Goal: Task Accomplishment & Management: Manage account settings

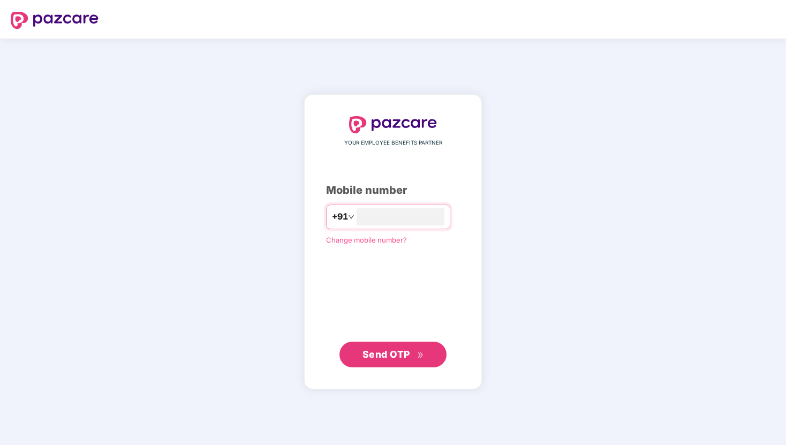
type input "**********"
click at [404, 369] on div "**********" at bounding box center [393, 241] width 178 height 295
click at [409, 357] on span "Send OTP" at bounding box center [393, 353] width 62 height 15
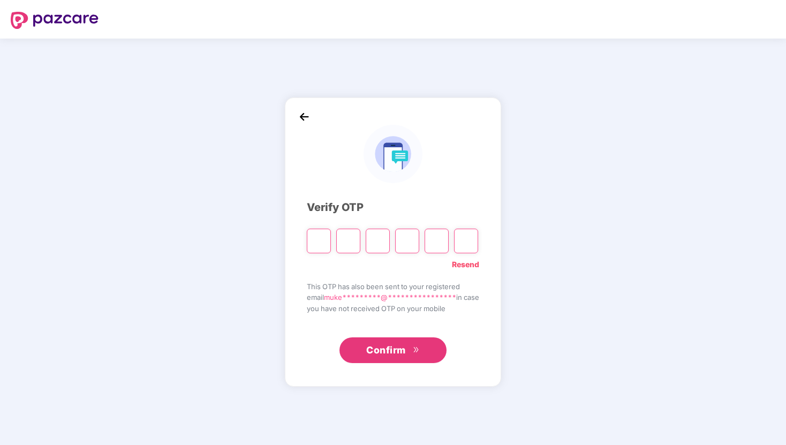
type input "*"
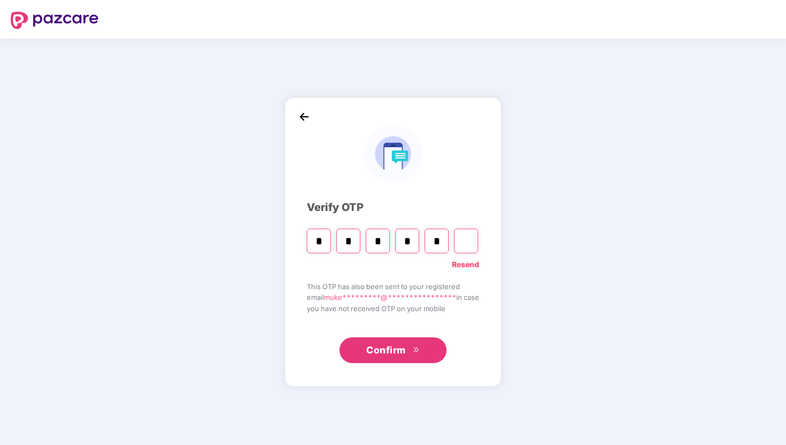
type input "*"
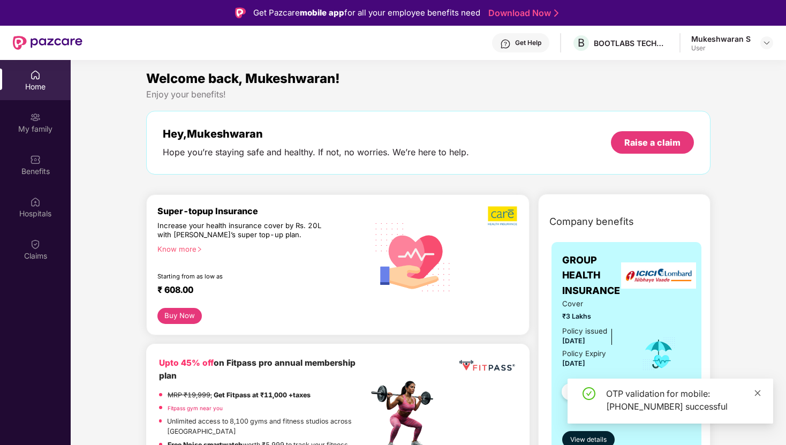
click at [758, 391] on icon "close" at bounding box center [756, 392] width 7 height 7
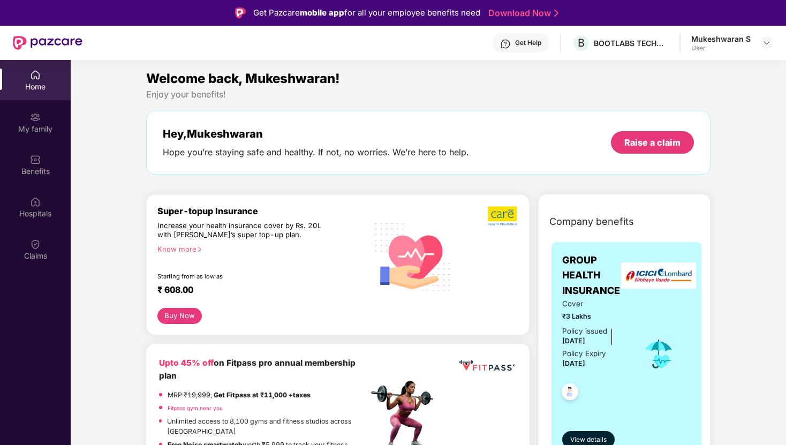
scroll to position [40, 0]
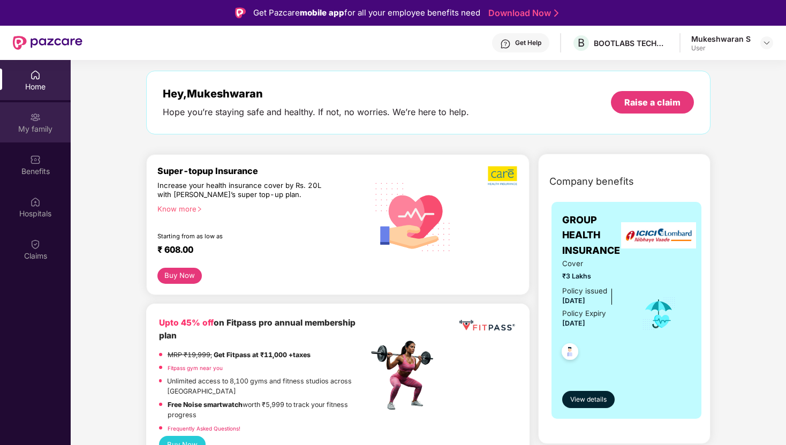
click at [47, 119] on div "My family" at bounding box center [35, 122] width 71 height 40
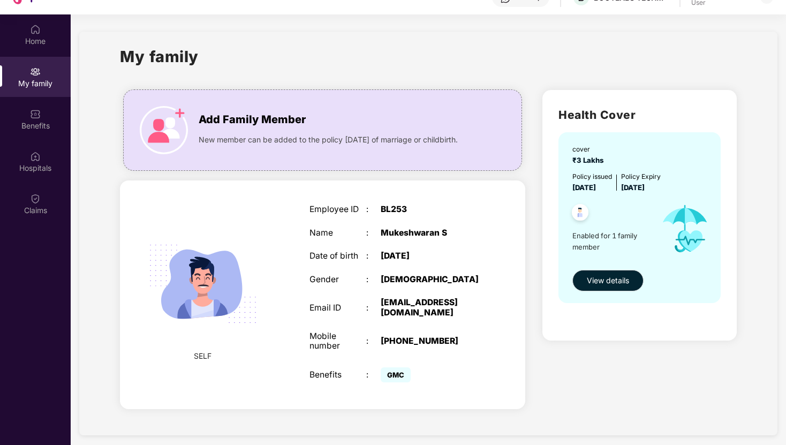
scroll to position [46, 0]
click at [256, 122] on span "Add Family Member" at bounding box center [252, 119] width 107 height 17
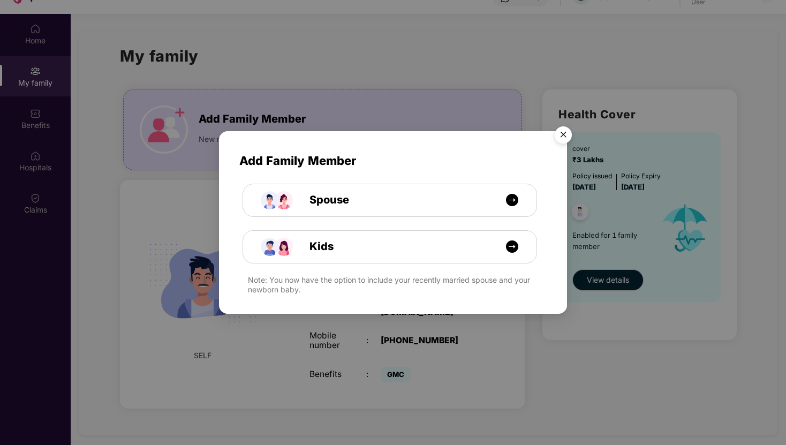
click at [569, 131] on img "Close" at bounding box center [563, 136] width 30 height 30
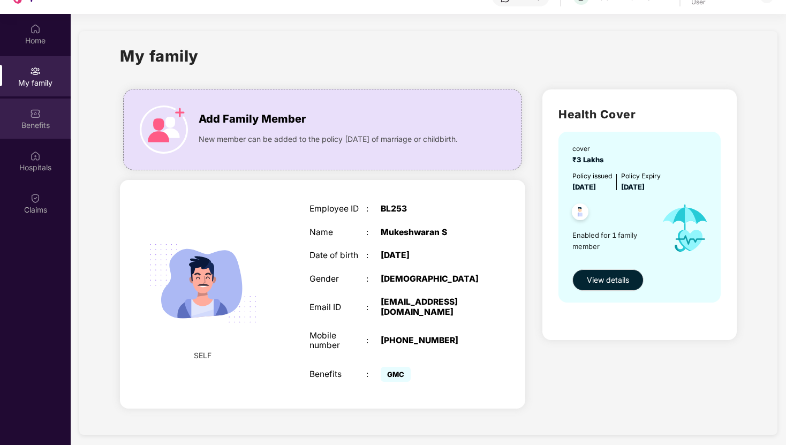
click at [22, 120] on div "Benefits" at bounding box center [35, 125] width 71 height 11
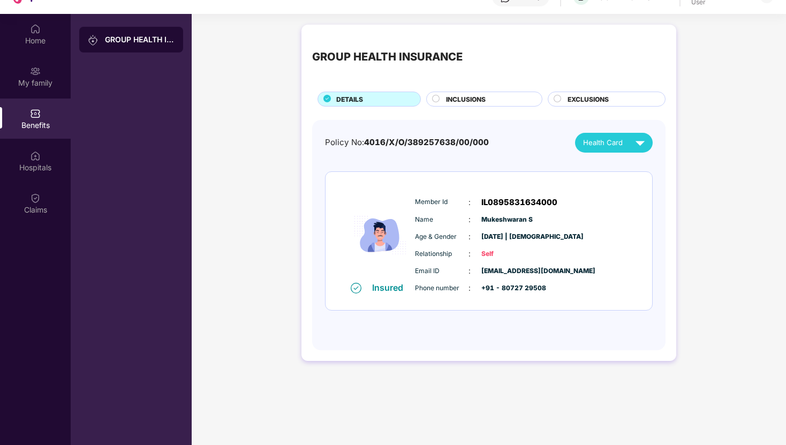
click at [495, 97] on div "INCLUSIONS" at bounding box center [488, 100] width 96 height 12
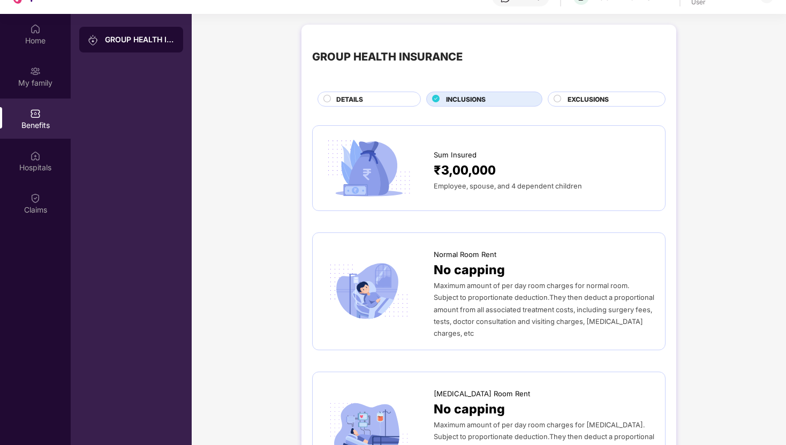
click at [565, 95] on div "EXCLUSIONS" at bounding box center [610, 100] width 97 height 12
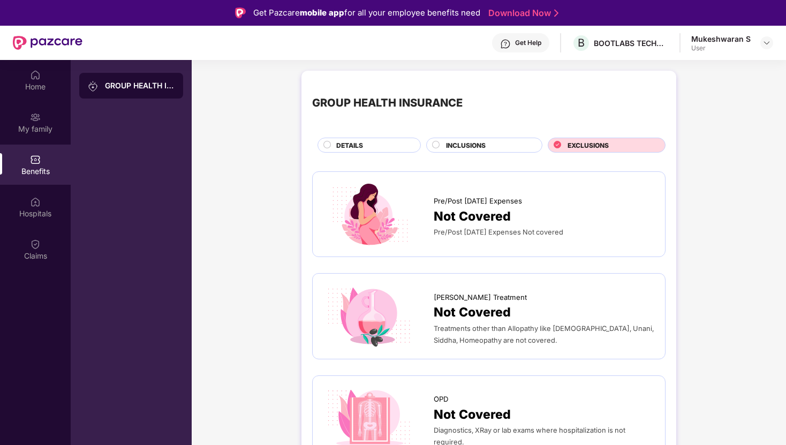
click at [464, 146] on span "INCLUSIONS" at bounding box center [466, 145] width 40 height 10
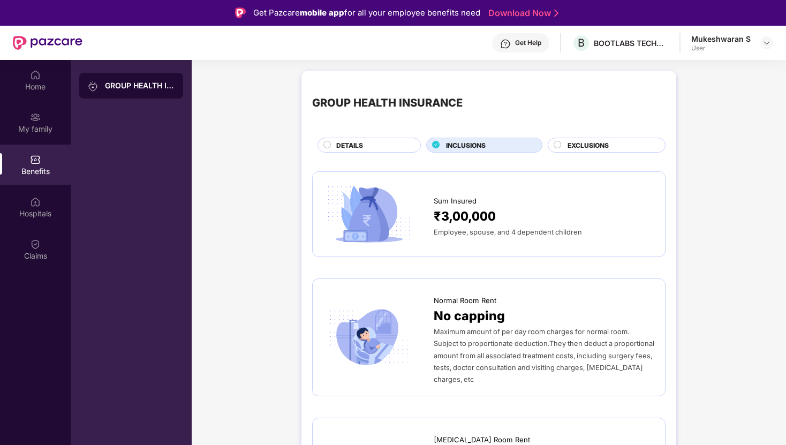
click at [372, 143] on div "DETAILS" at bounding box center [373, 146] width 84 height 12
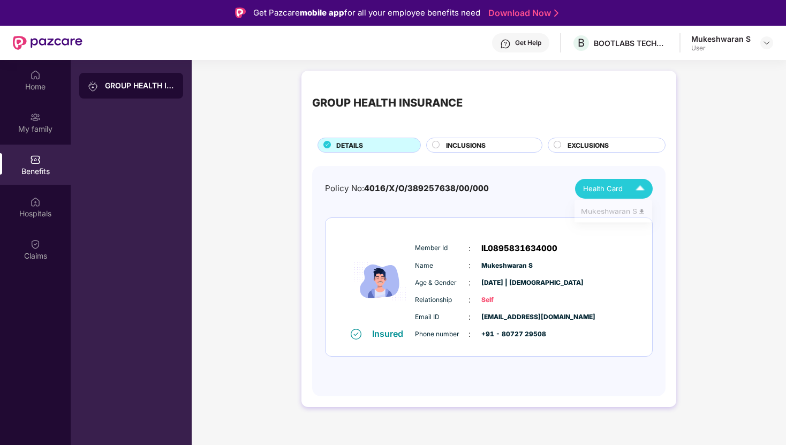
click at [603, 187] on span "Health Card" at bounding box center [603, 188] width 40 height 11
click at [32, 212] on div "Hospitals" at bounding box center [35, 213] width 71 height 11
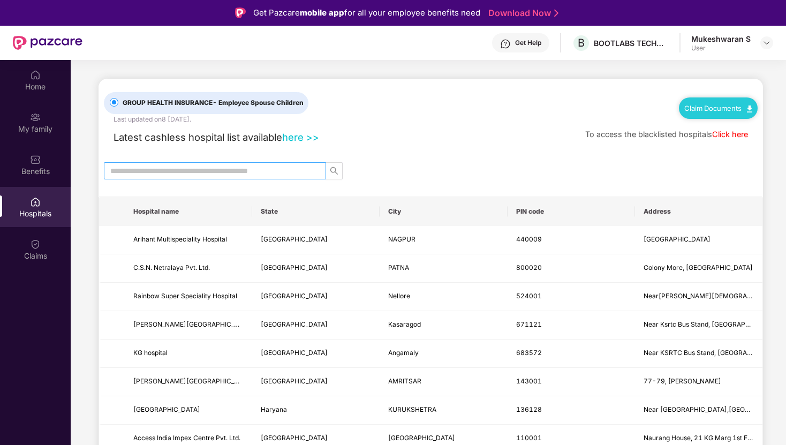
click at [250, 172] on input "text" at bounding box center [210, 171] width 201 height 12
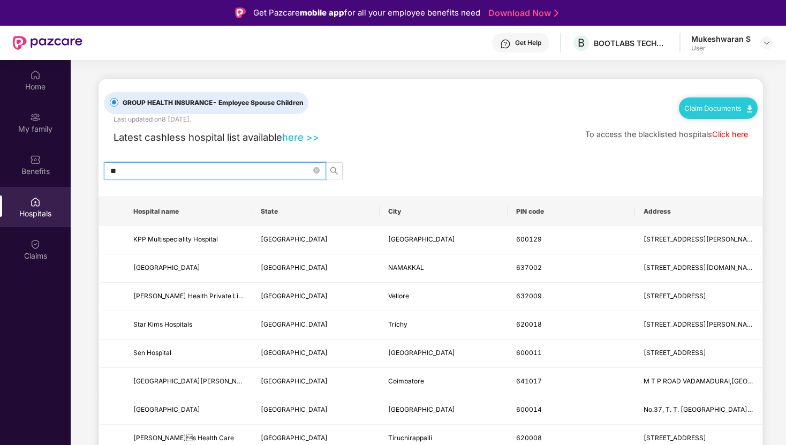
type input "*"
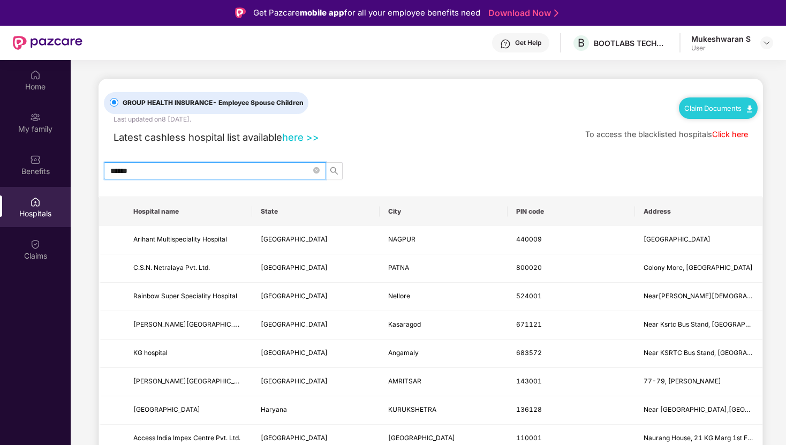
type input "*******"
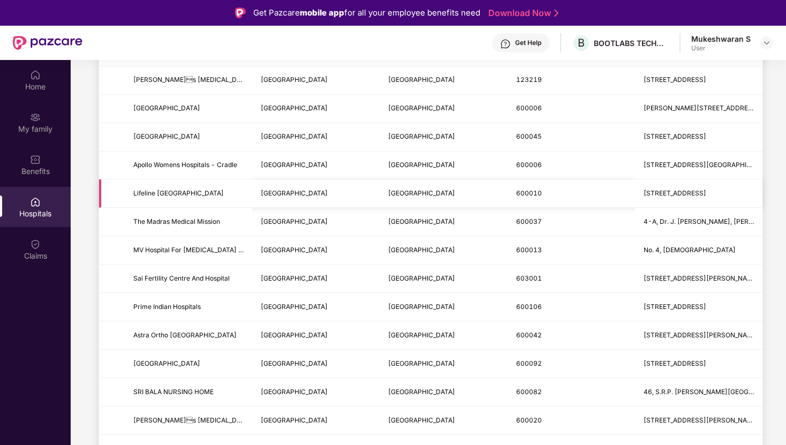
scroll to position [280, 0]
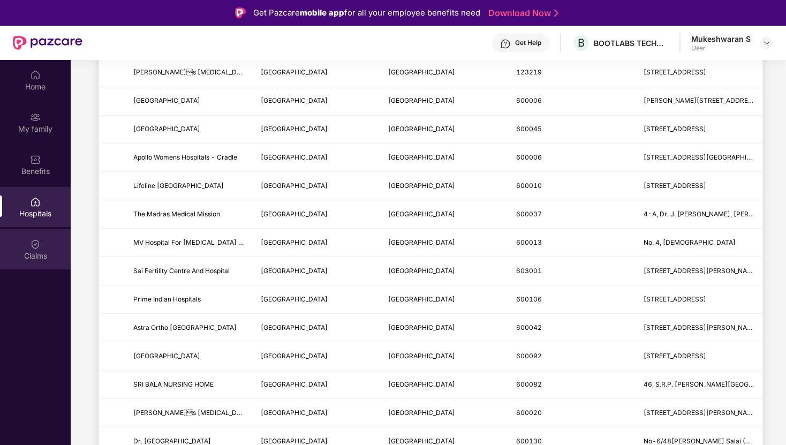
click at [37, 245] on img at bounding box center [35, 244] width 11 height 11
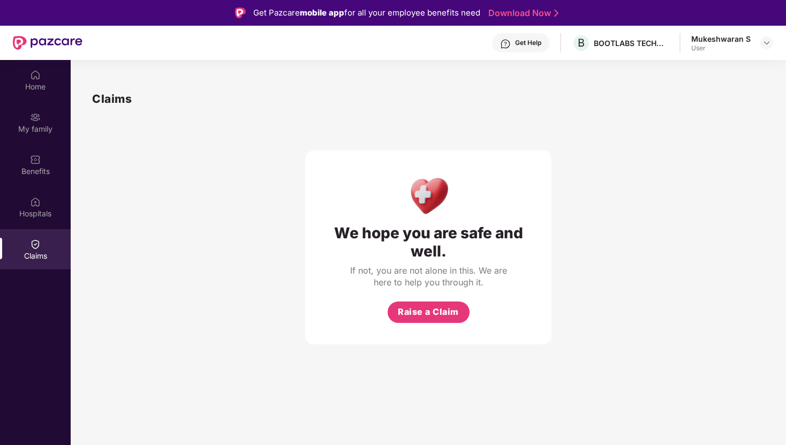
click at [721, 40] on div "Mukeshwaran S" at bounding box center [720, 39] width 59 height 10
click at [765, 44] on img at bounding box center [766, 43] width 9 height 9
click at [696, 101] on div "Mukeshwaran S" at bounding box center [705, 98] width 59 height 10
click at [608, 156] on div "We hope you are safe and well. If not, you are not alone in this. We are here t…" at bounding box center [428, 226] width 672 height 237
click at [43, 77] on div "Home" at bounding box center [35, 80] width 71 height 40
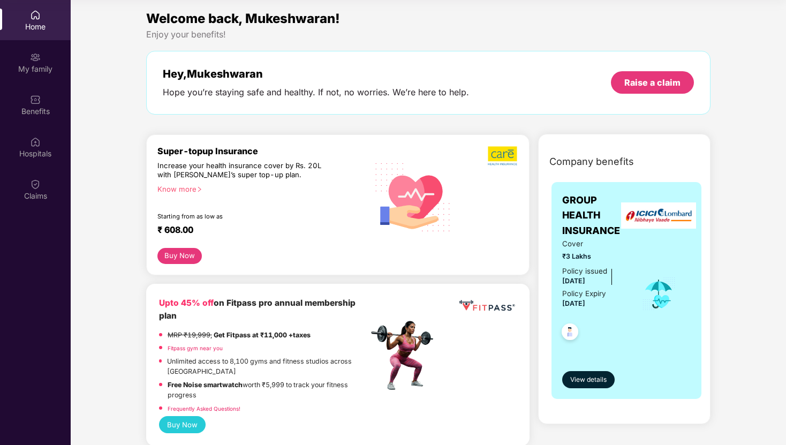
click at [200, 19] on span "Welcome back, Mukeshwaran!" at bounding box center [243, 19] width 194 height 16
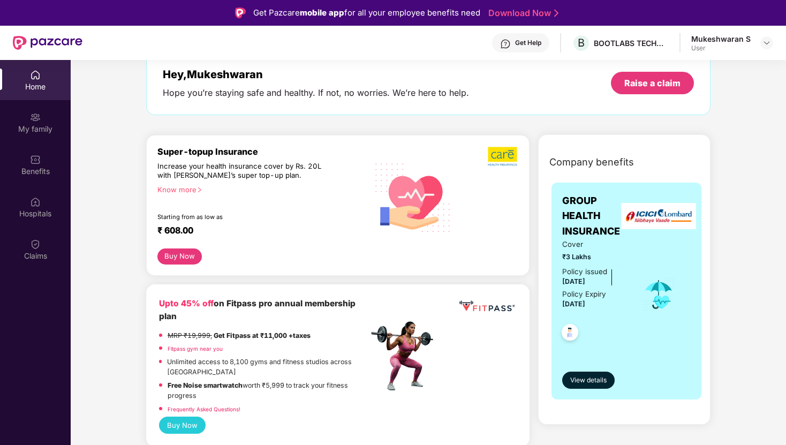
scroll to position [63, 0]
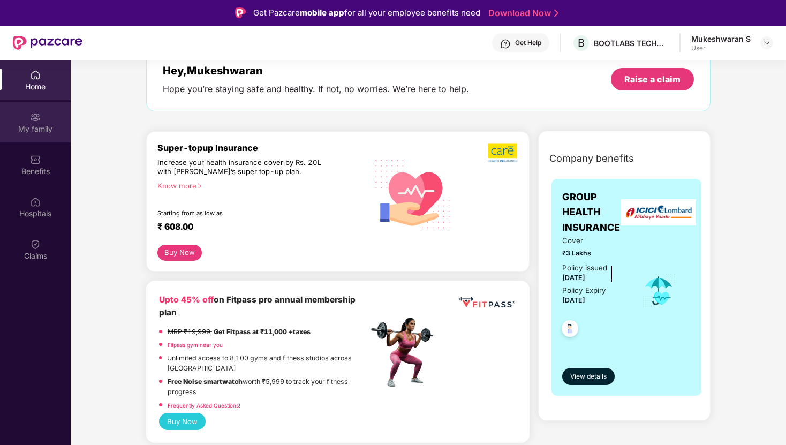
click at [44, 120] on div "My family" at bounding box center [35, 122] width 71 height 40
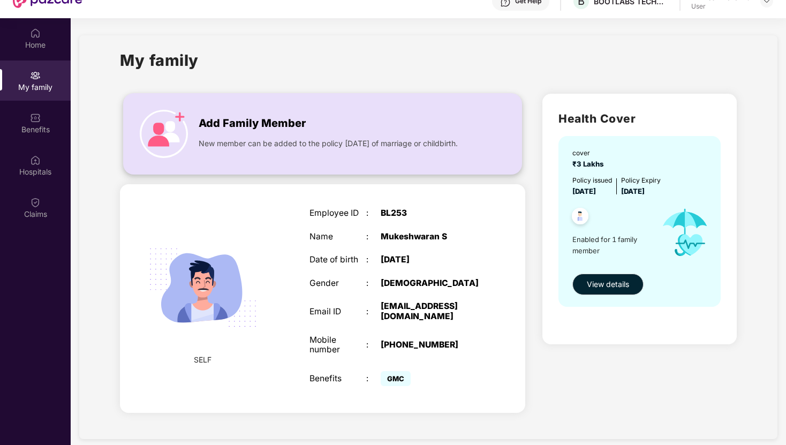
scroll to position [60, 0]
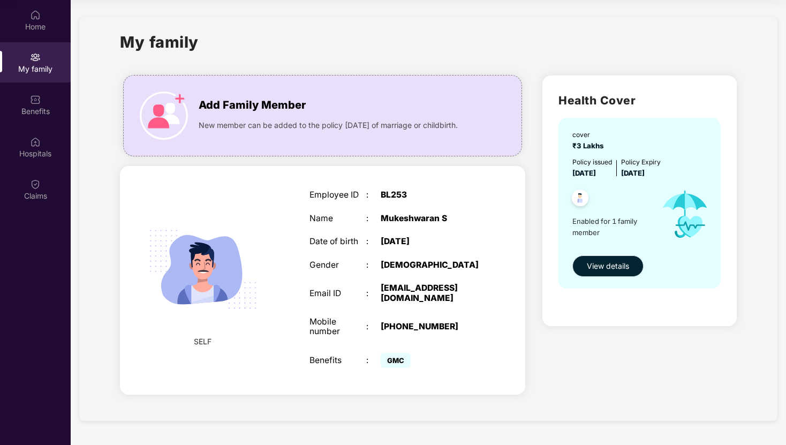
click at [590, 256] on button "View details" at bounding box center [607, 265] width 71 height 21
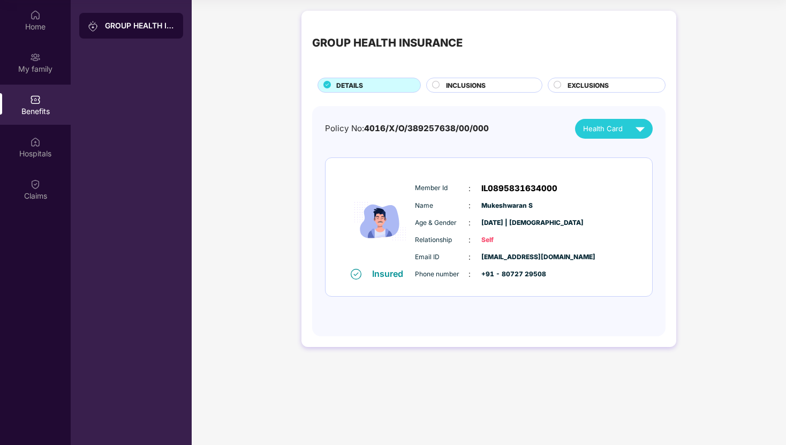
click at [129, 36] on div "GROUP HEALTH INSURANCE" at bounding box center [131, 26] width 104 height 26
click at [44, 24] on div "Home" at bounding box center [35, 26] width 71 height 11
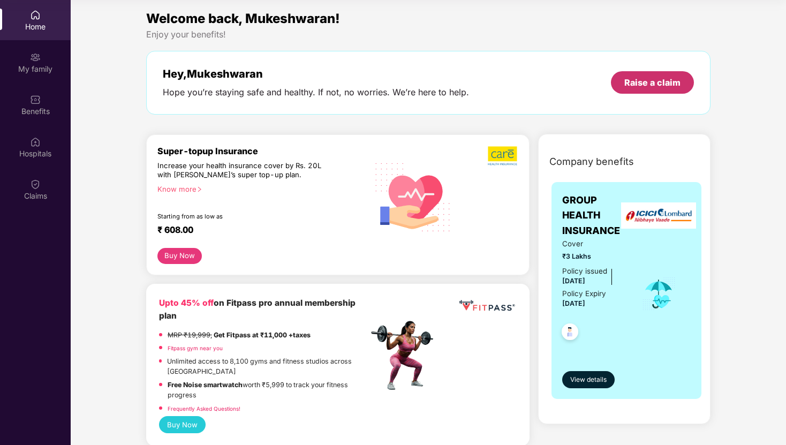
click at [624, 83] on div "Raise a claim" at bounding box center [652, 82] width 83 height 22
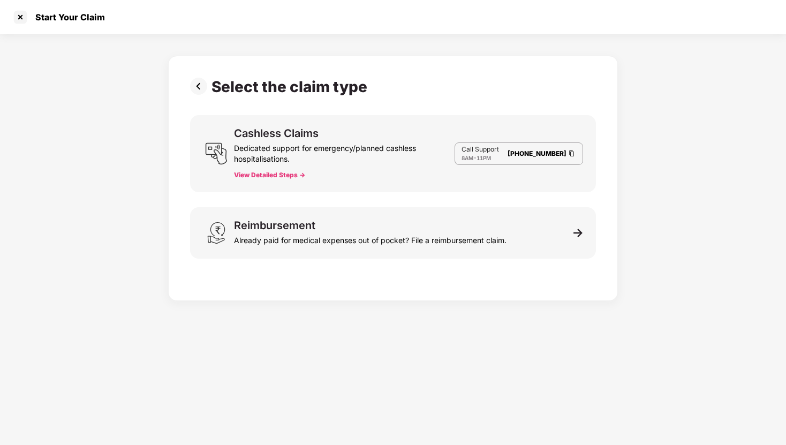
scroll to position [26, 0]
click at [196, 85] on img at bounding box center [200, 86] width 21 height 17
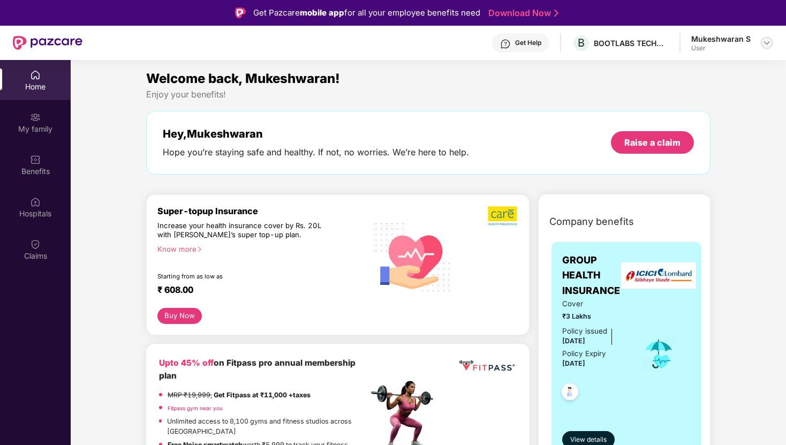
click at [769, 42] on img at bounding box center [766, 43] width 9 height 9
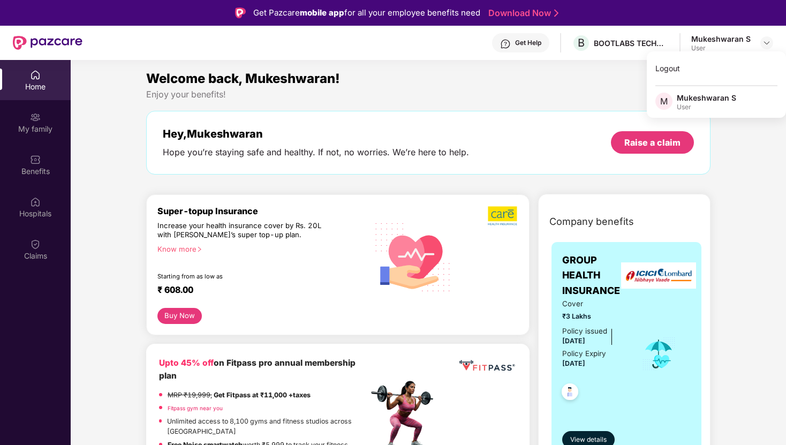
click at [664, 101] on span "M" at bounding box center [663, 101] width 7 height 13
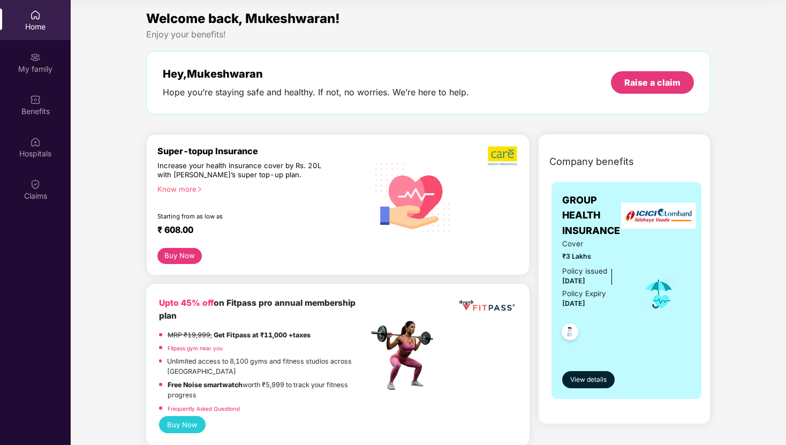
click at [36, 12] on img at bounding box center [35, 15] width 11 height 11
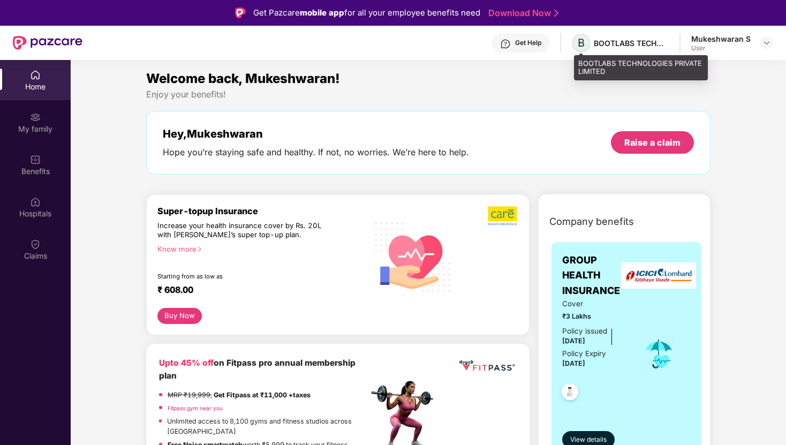
click at [581, 44] on span "B" at bounding box center [580, 42] width 7 height 13
click at [608, 45] on div "BOOTLABS TECHNOLOGIES PRIVATE LIMITED" at bounding box center [630, 43] width 75 height 10
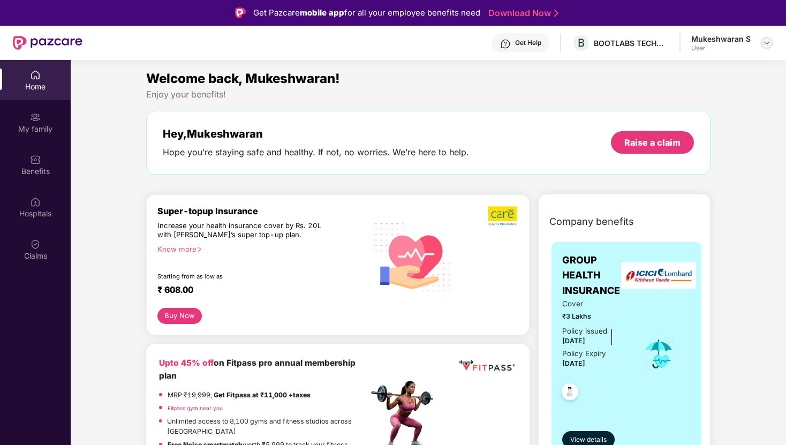
click at [765, 42] on img at bounding box center [766, 43] width 9 height 9
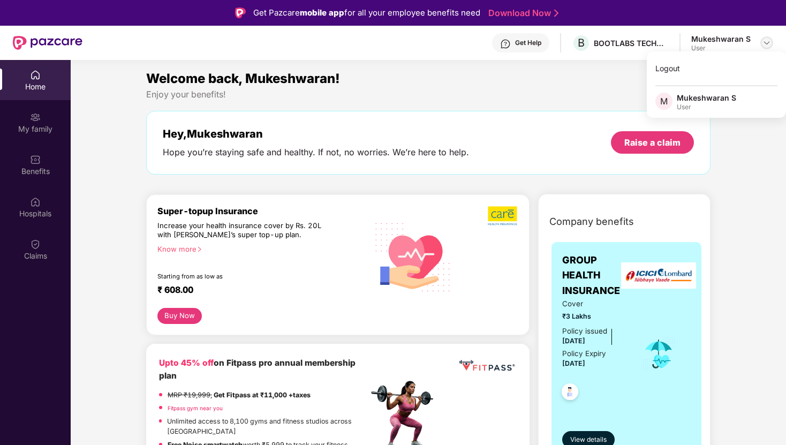
click at [765, 42] on img at bounding box center [766, 43] width 9 height 9
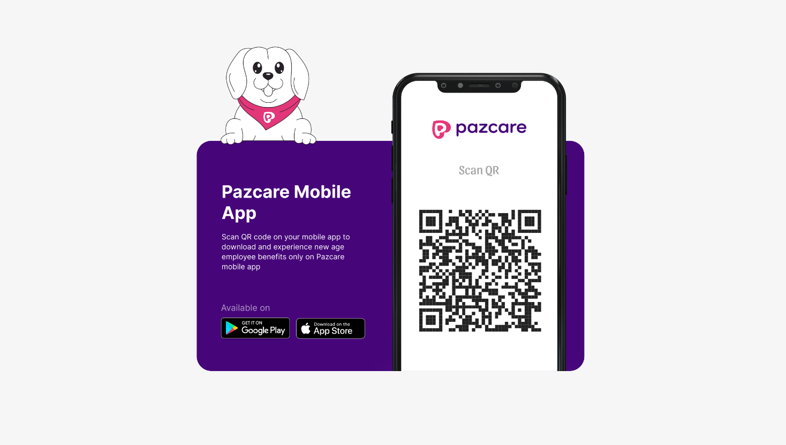
click at [339, 331] on img at bounding box center [392, 223] width 393 height 352
click at [324, 331] on img at bounding box center [392, 223] width 393 height 352
